Goal: Transaction & Acquisition: Purchase product/service

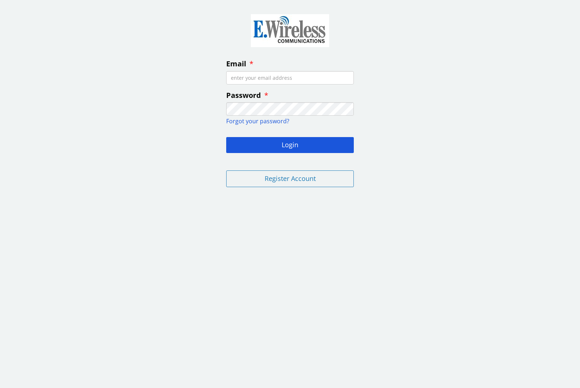
type input "[EMAIL_ADDRESS][DOMAIN_NAME]"
click at [290, 144] on button "Login" at bounding box center [290, 145] width 128 height 16
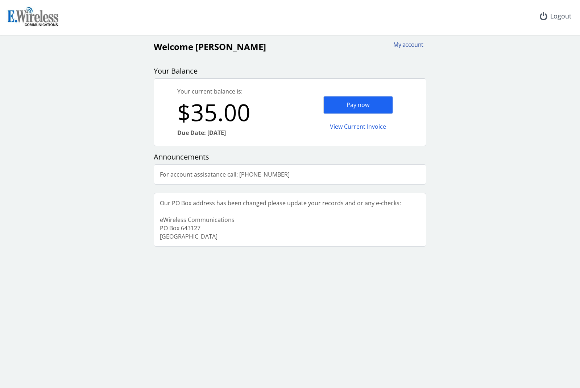
click at [413, 46] on div "My account" at bounding box center [406, 45] width 35 height 8
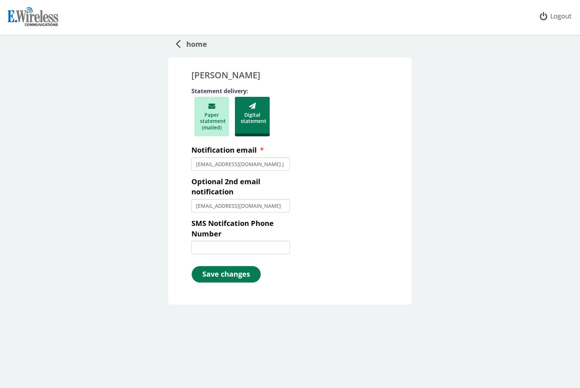
click at [197, 47] on span "home" at bounding box center [194, 42] width 26 height 13
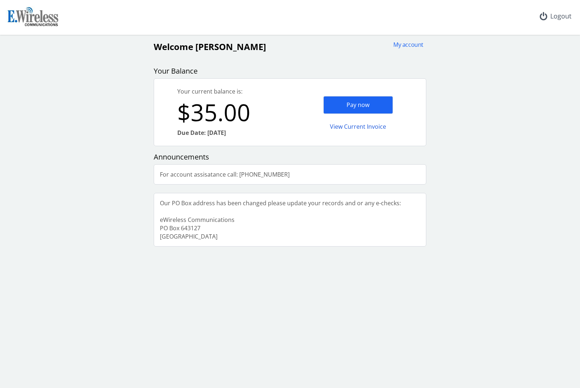
click at [373, 106] on div "Pay now" at bounding box center [358, 105] width 70 height 18
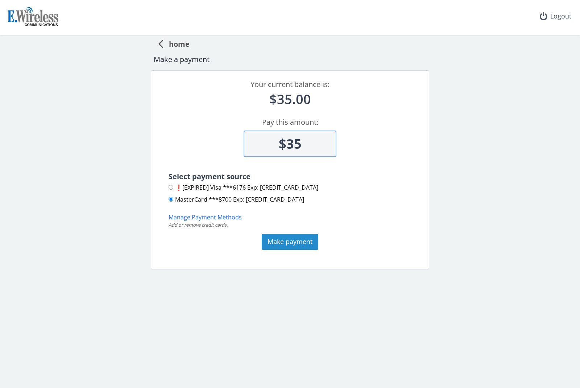
click at [306, 245] on button "Make payment" at bounding box center [290, 242] width 57 height 16
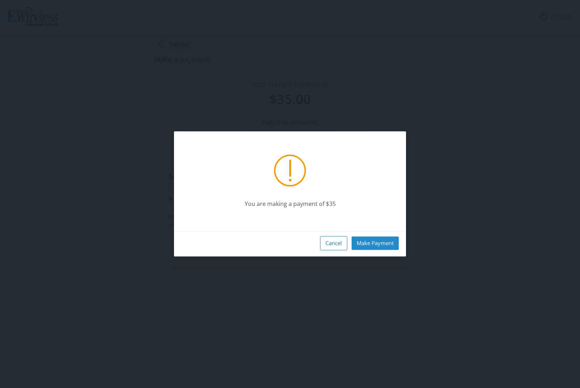
click at [385, 250] on button "Make Payment" at bounding box center [375, 242] width 47 height 13
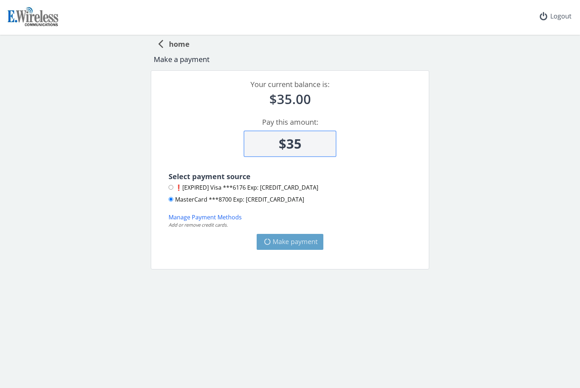
type input "$0"
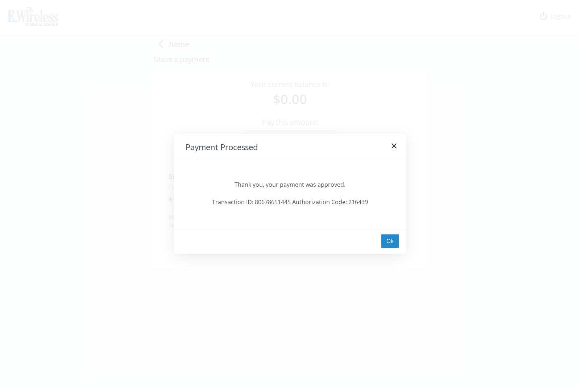
click at [396, 248] on div "Ok" at bounding box center [389, 240] width 17 height 13
